Goal: Task Accomplishment & Management: Complete application form

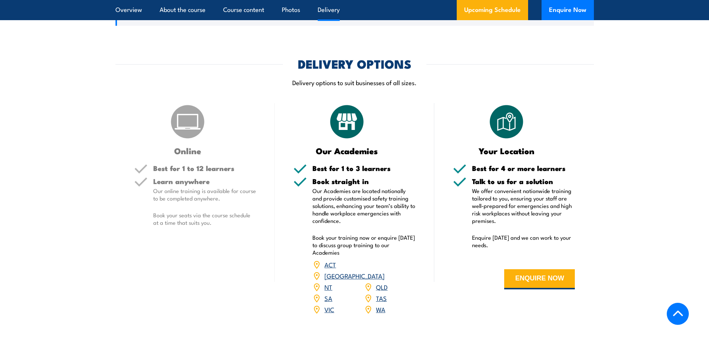
scroll to position [1046, 0]
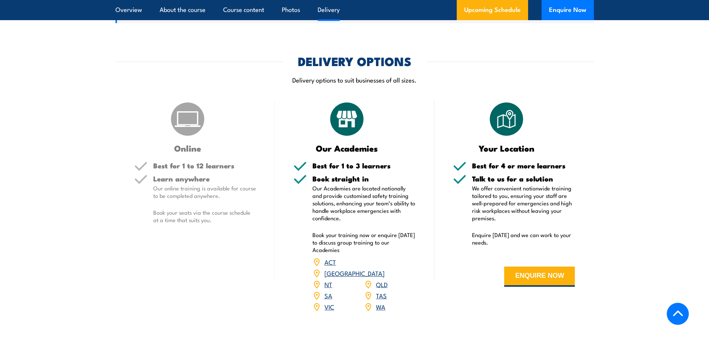
click at [379, 302] on link "WA" at bounding box center [380, 306] width 9 height 9
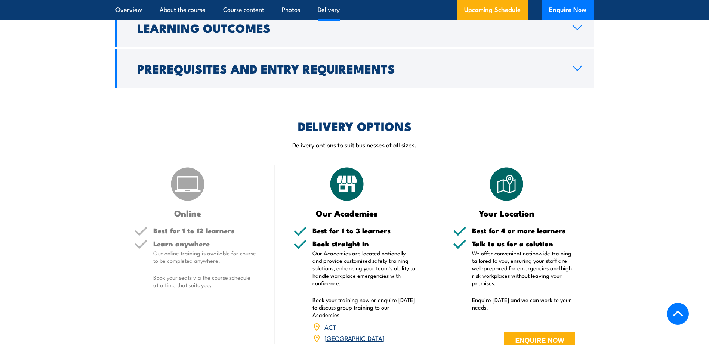
scroll to position [1023, 0]
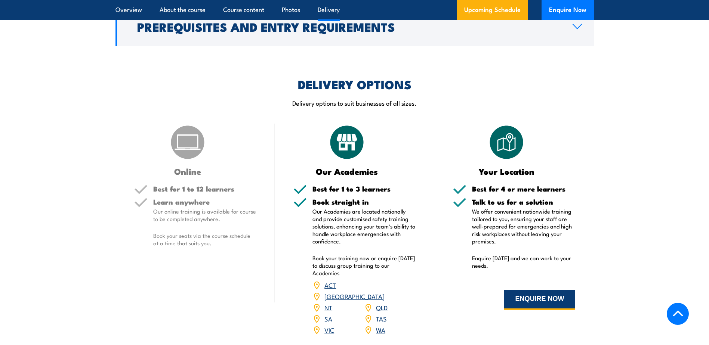
click at [558, 300] on button "ENQUIRE NOW" at bounding box center [539, 300] width 71 height 20
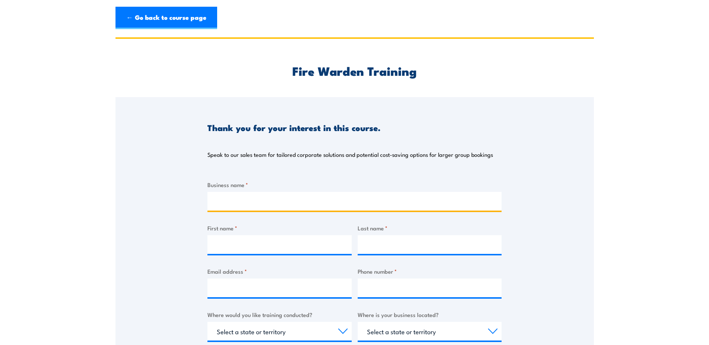
click at [322, 206] on input "Business name *" at bounding box center [354, 201] width 294 height 19
type input "DDH1 PTY LTD"
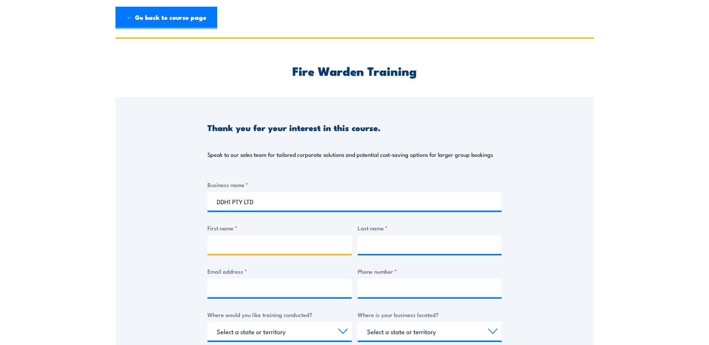
type input "janice"
type input "belmonte"
type input "Janice.Belmonte@ddh1.com.au"
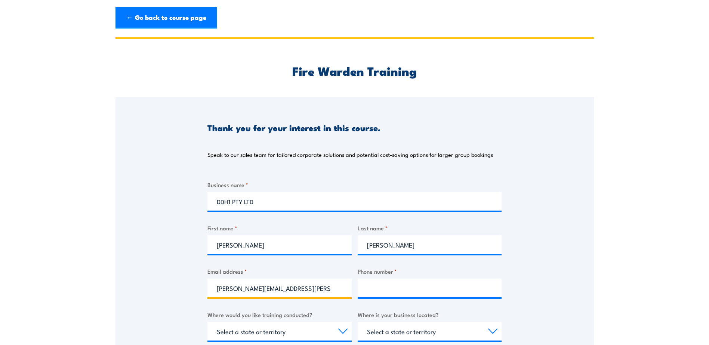
type input "0403554142"
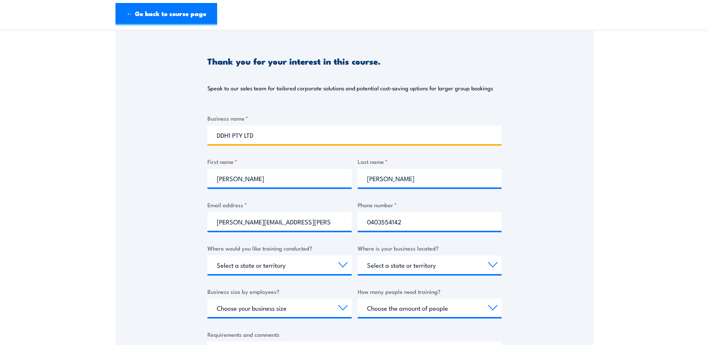
scroll to position [75, 0]
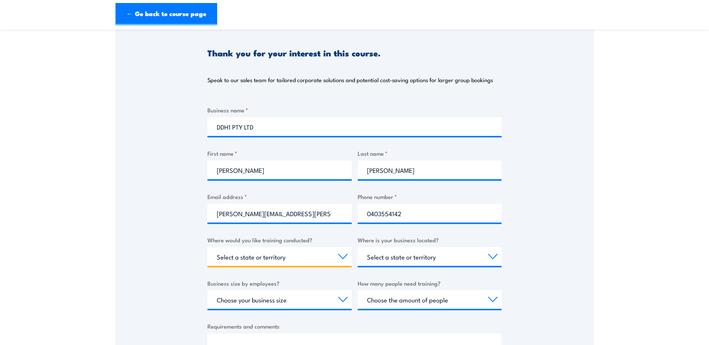
click at [348, 260] on select "Select a state or territory Nationally - multiple locations QLD NSW VIC SA ACT …" at bounding box center [279, 256] width 144 height 19
select select "WA"
click at [207, 247] on select "Select a state or territory Nationally - multiple locations [GEOGRAPHIC_DATA] […" at bounding box center [279, 256] width 144 height 19
click at [493, 253] on select "Select a state or territory [GEOGRAPHIC_DATA] [GEOGRAPHIC_DATA] [GEOGRAPHIC_DAT…" at bounding box center [430, 256] width 144 height 19
select select "WA"
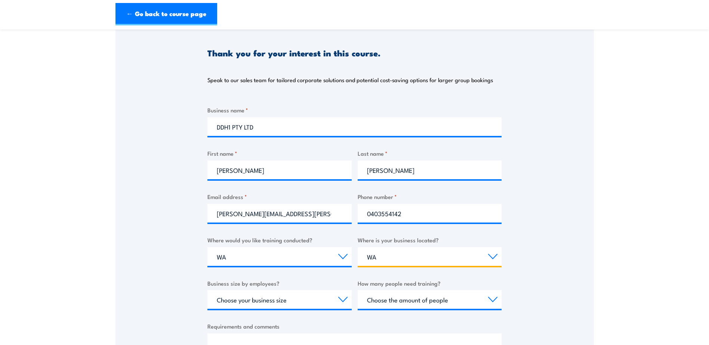
click at [358, 247] on select "Select a state or territory [GEOGRAPHIC_DATA] [GEOGRAPHIC_DATA] [GEOGRAPHIC_DAT…" at bounding box center [430, 256] width 144 height 19
click at [574, 218] on div "Thank you for your interest in this course. Speak to our sales team for tailore…" at bounding box center [354, 208] width 478 height 373
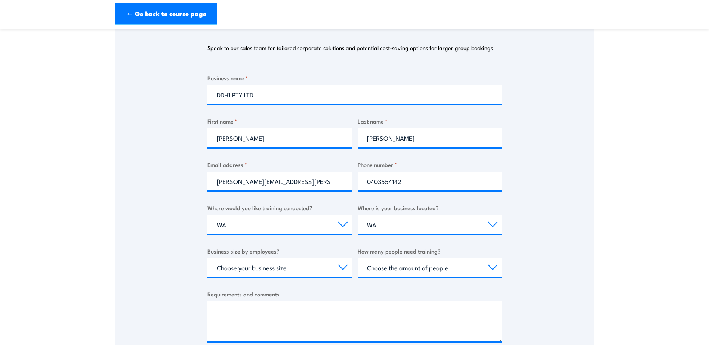
scroll to position [149, 0]
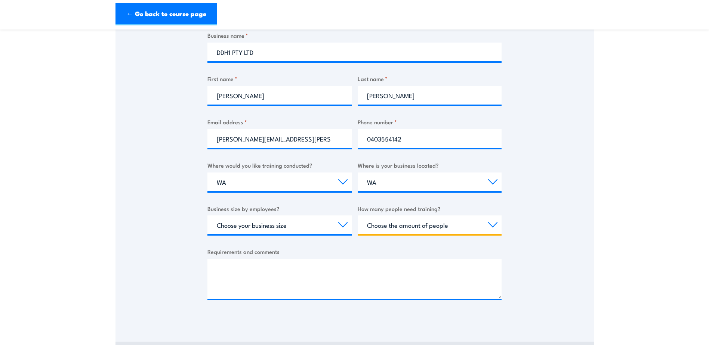
click at [479, 231] on select "Choose the amount of people 1 to 4 5 to 19 20+" at bounding box center [430, 225] width 144 height 19
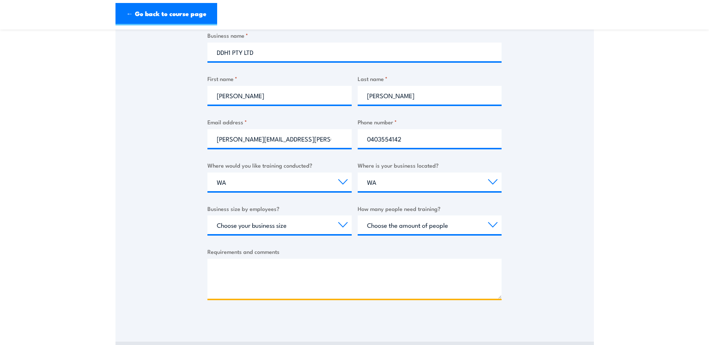
click at [280, 268] on textarea "Requirements and comments" at bounding box center [354, 279] width 294 height 40
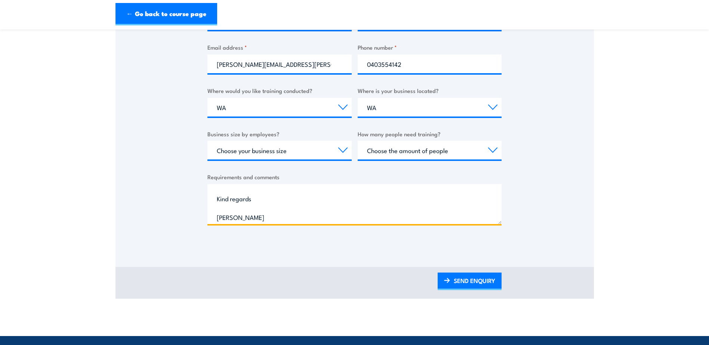
scroll to position [53, 0]
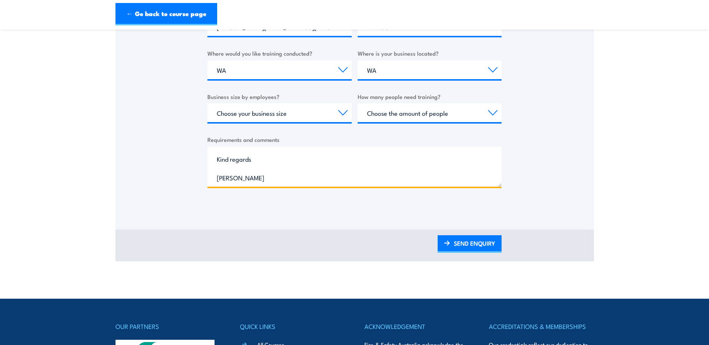
type textarea "Hi Can I possibly squeeze in 1 of our staff for Fure warden training on the 25/…"
click at [489, 255] on div "SEND ENQUIRY" at bounding box center [354, 246] width 478 height 32
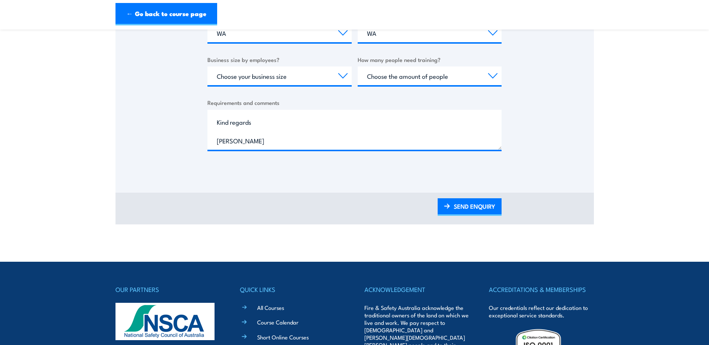
scroll to position [299, 0]
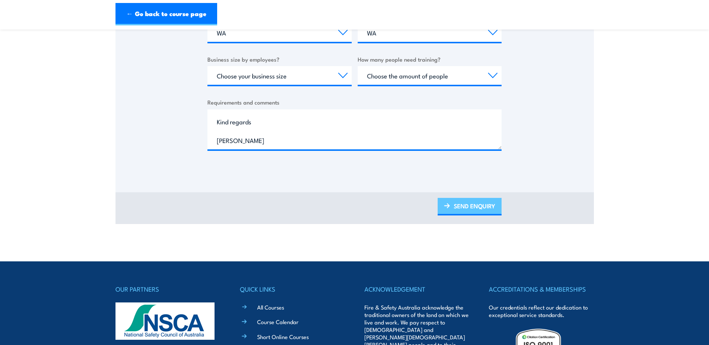
click at [485, 204] on link "SEND ENQUIRY" at bounding box center [470, 207] width 64 height 18
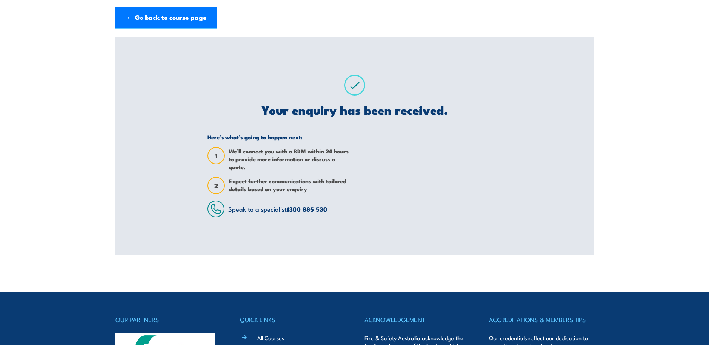
scroll to position [0, 0]
click at [192, 23] on link "← Go back to course page" at bounding box center [166, 18] width 102 height 22
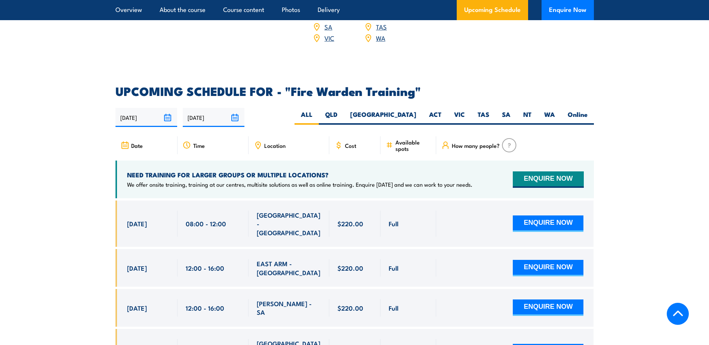
scroll to position [1315, 0]
click at [283, 143] on span "Location" at bounding box center [274, 146] width 21 height 6
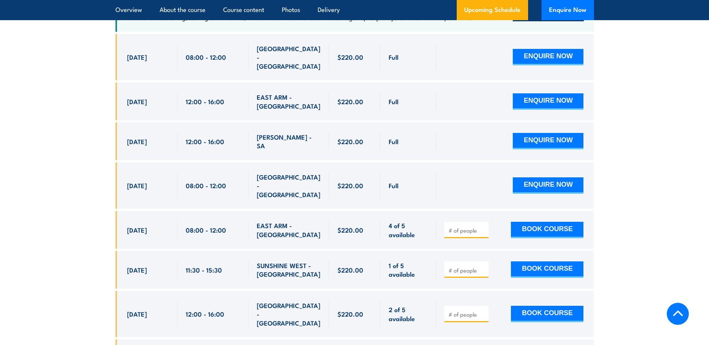
scroll to position [1464, 0]
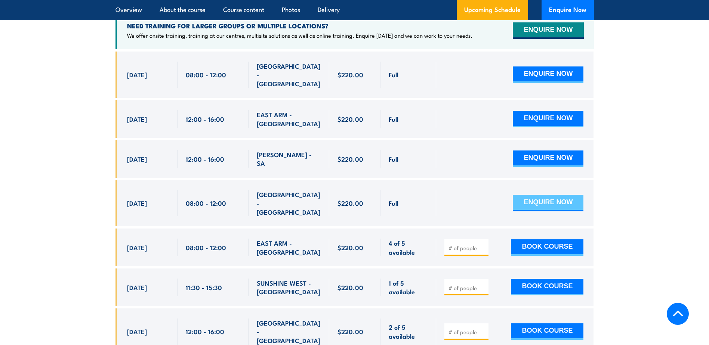
click at [535, 195] on button "ENQUIRE NOW" at bounding box center [548, 203] width 71 height 16
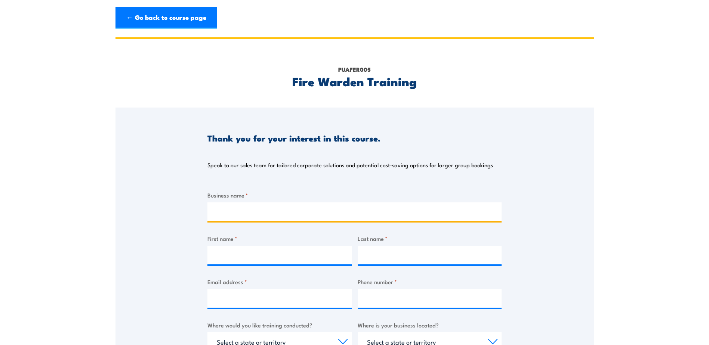
click at [334, 215] on input "Business name *" at bounding box center [354, 212] width 294 height 19
type input "DDH1 PTY LTD"
type input "[PERSON_NAME]"
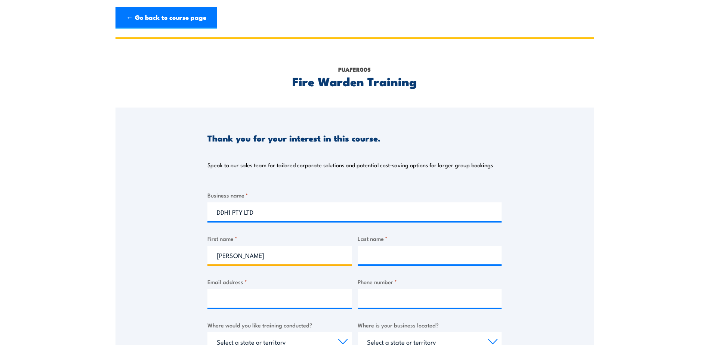
type input "[PERSON_NAME]"
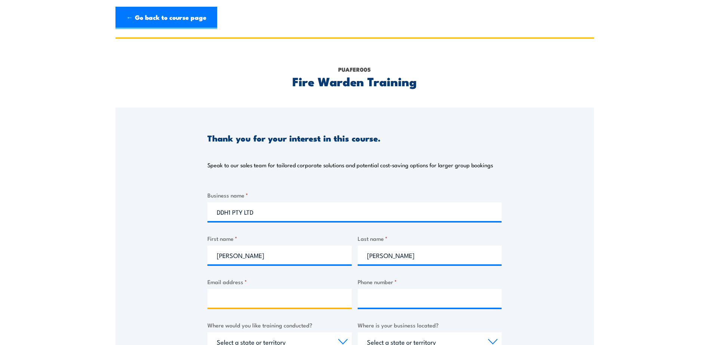
type input "[PERSON_NAME][EMAIL_ADDRESS][PERSON_NAME][DOMAIN_NAME]"
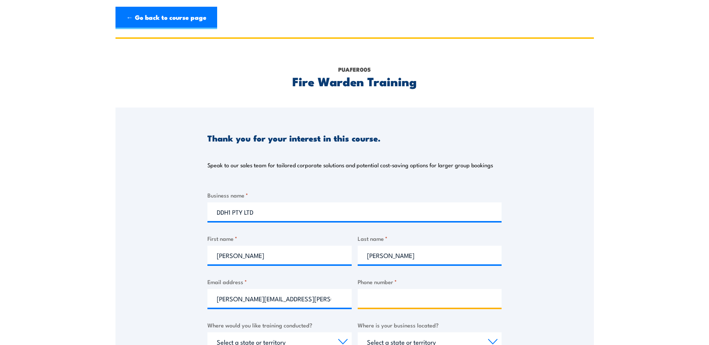
type input "0403554142"
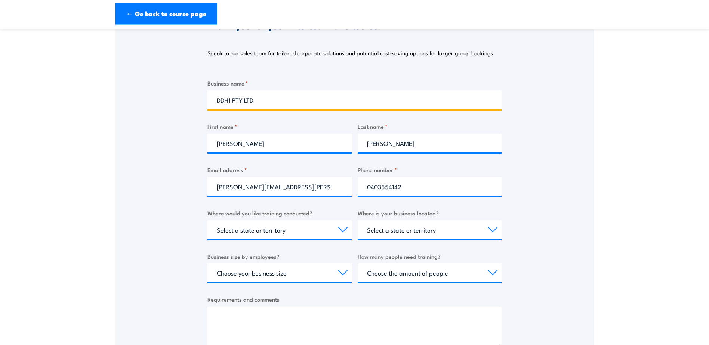
scroll to position [187, 0]
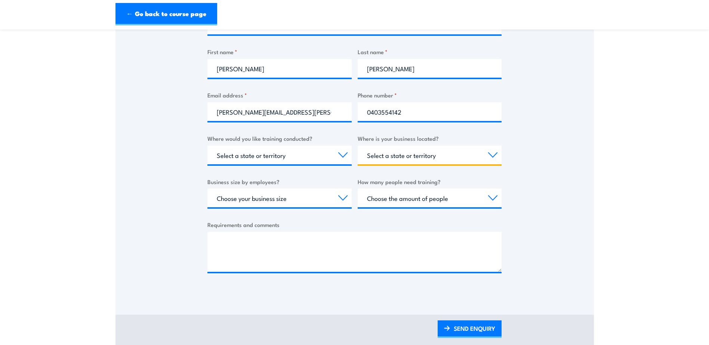
click at [487, 156] on select "Select a state or territory QLD NSW VIC SA ACT WA TAS NT" at bounding box center [430, 155] width 144 height 19
select select "WA"
click at [358, 146] on select "Select a state or territory QLD NSW VIC SA ACT WA TAS NT" at bounding box center [430, 155] width 144 height 19
click at [330, 154] on select "Select a state or territory Nationally - multiple locations QLD NSW VIC SA ACT …" at bounding box center [279, 155] width 144 height 19
select select "WA"
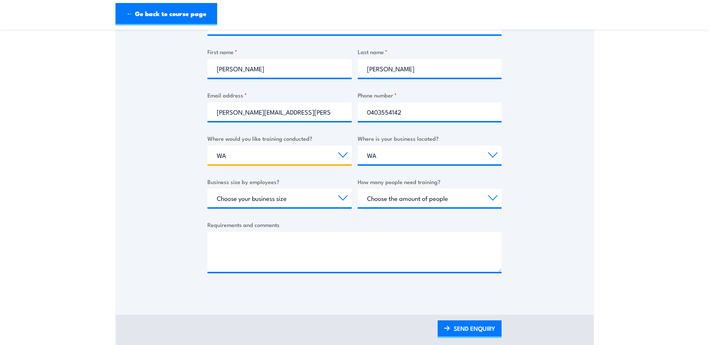
click at [207, 146] on select "Select a state or territory Nationally - multiple locations QLD NSW VIC SA ACT …" at bounding box center [279, 155] width 144 height 19
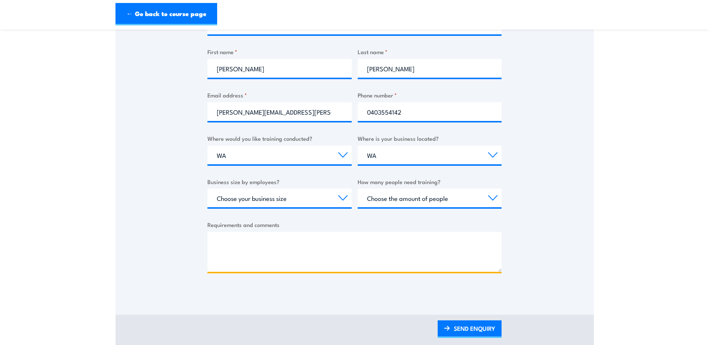
click at [241, 248] on textarea "Requirements and comments" at bounding box center [354, 252] width 294 height 40
type textarea "Can I squeeze in 1 staff for this date please?"
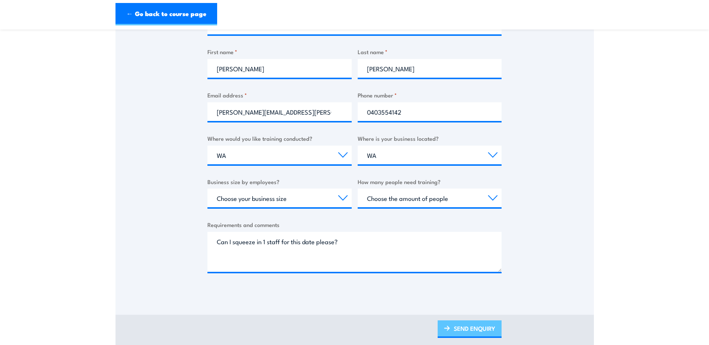
click at [470, 329] on link "SEND ENQUIRY" at bounding box center [470, 330] width 64 height 18
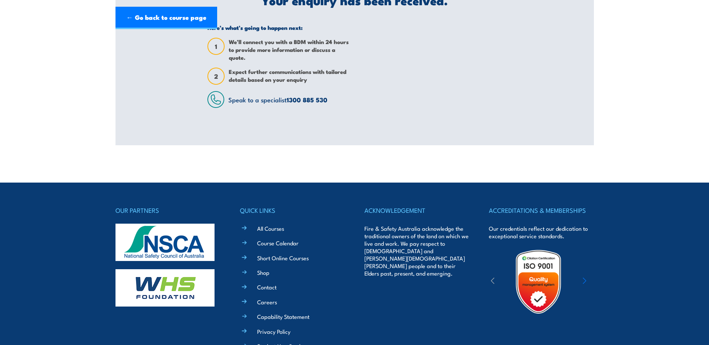
scroll to position [0, 0]
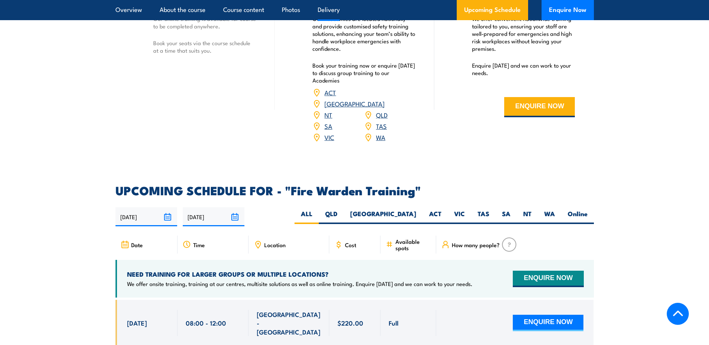
scroll to position [1203, 0]
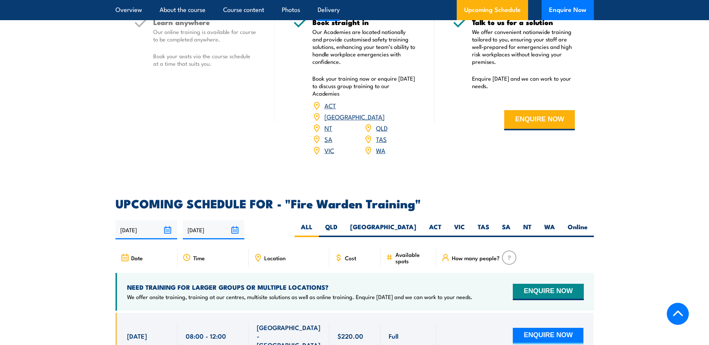
click at [385, 146] on link "WA" at bounding box center [380, 150] width 9 height 9
